Goal: Task Accomplishment & Management: Use online tool/utility

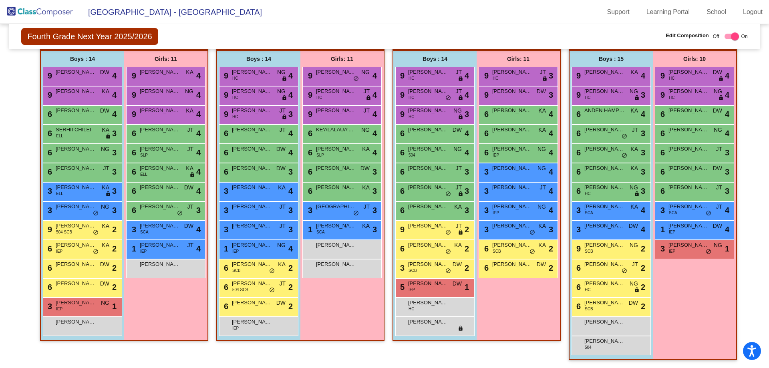
click at [48, 15] on img at bounding box center [40, 12] width 80 height 24
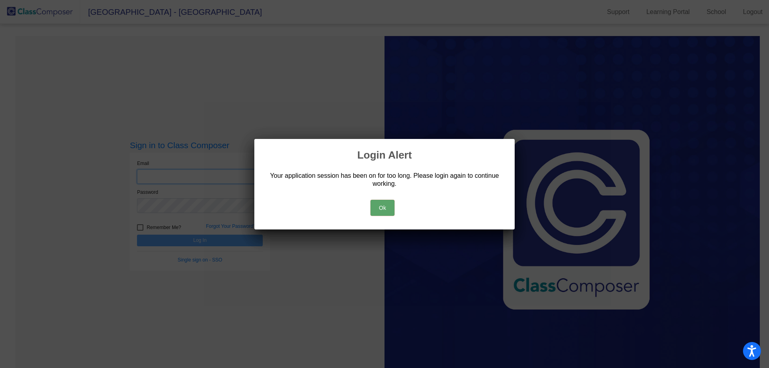
type input "[EMAIL_ADDRESS][DOMAIN_NAME]"
click at [377, 206] on button "Ok" at bounding box center [382, 208] width 24 height 16
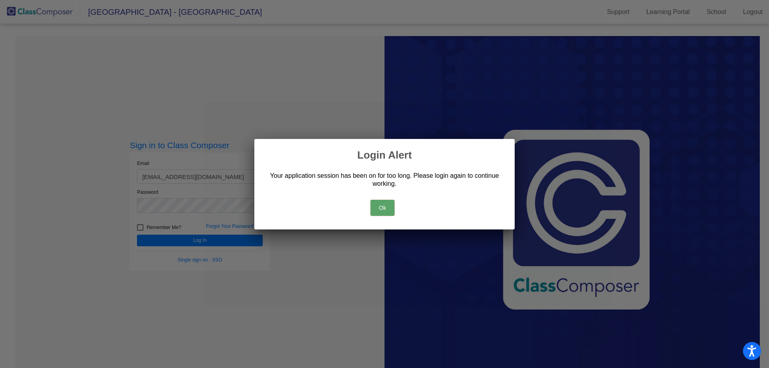
click at [382, 209] on button "Ok" at bounding box center [382, 208] width 24 height 16
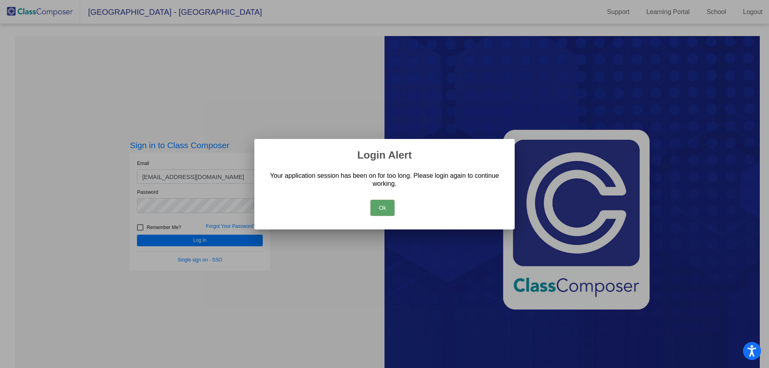
click at [390, 211] on button "Ok" at bounding box center [382, 208] width 24 height 16
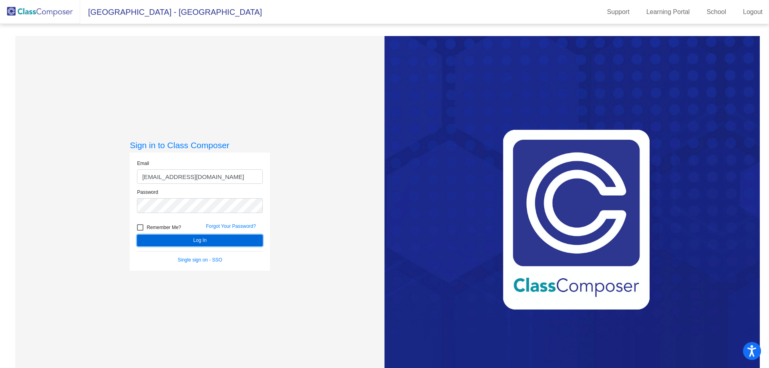
click at [225, 239] on button "Log In" at bounding box center [200, 241] width 126 height 12
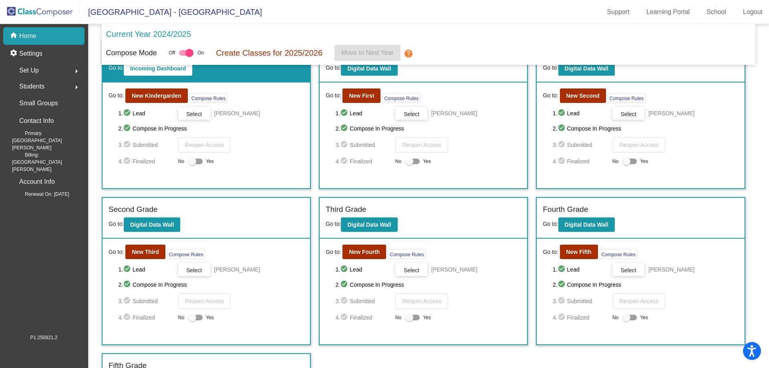
scroll to position [57, 0]
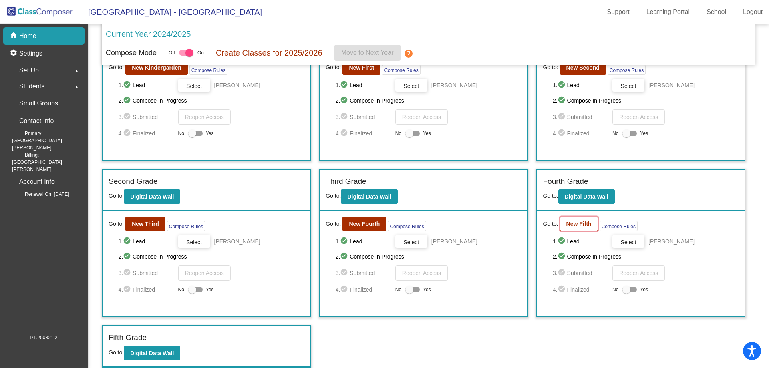
click at [566, 224] on b "New Fifth" at bounding box center [578, 224] width 25 height 6
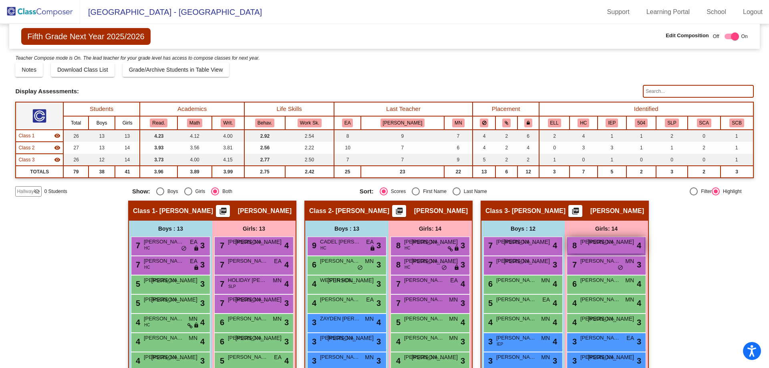
scroll to position [151, 0]
